Goal: Navigation & Orientation: Find specific page/section

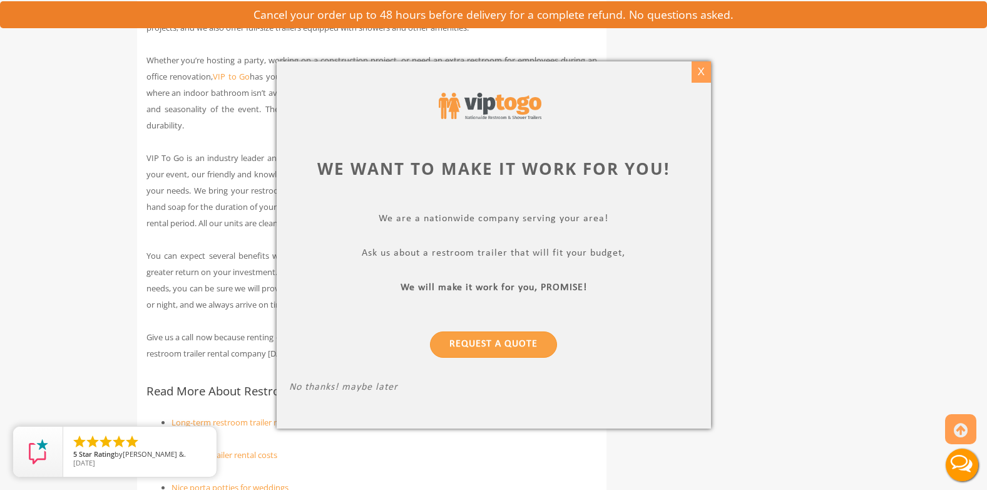
click at [701, 71] on div "X" at bounding box center [700, 71] width 19 height 21
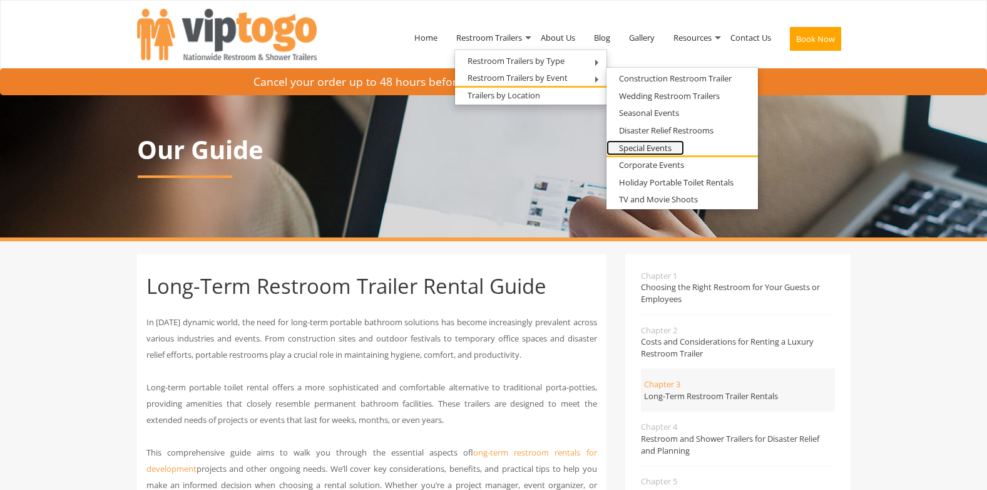
click at [651, 149] on link "Special Events" at bounding box center [646, 148] width 78 height 16
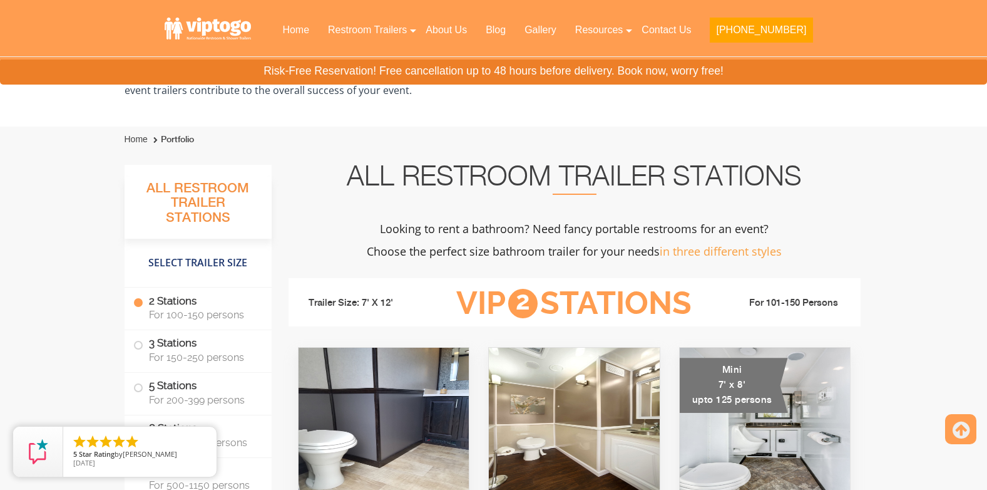
scroll to position [709, 0]
